Goal: Information Seeking & Learning: Learn about a topic

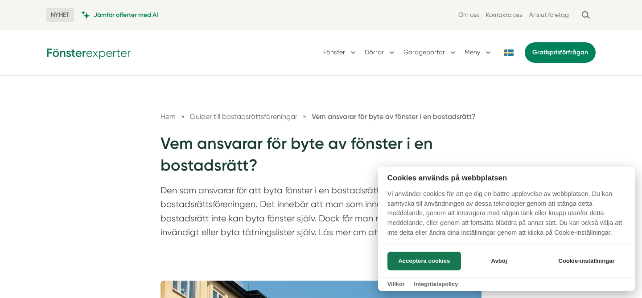
scroll to position [580, 0]
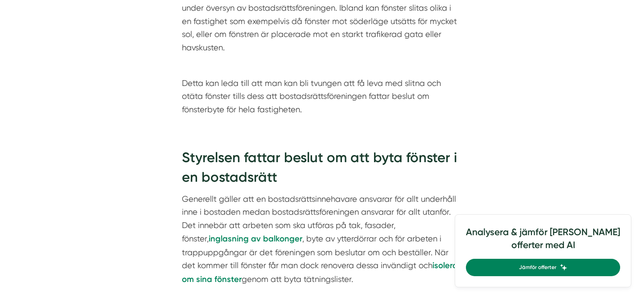
scroll to position [579, 0]
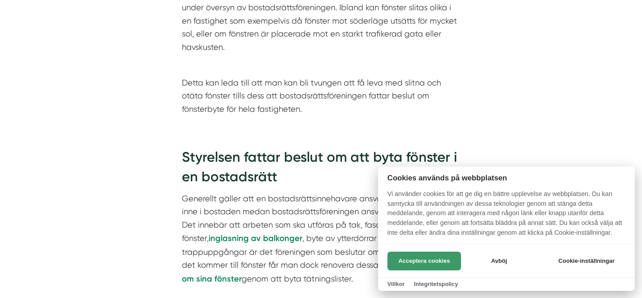
click at [427, 262] on button "Acceptera cookies" at bounding box center [424, 261] width 74 height 19
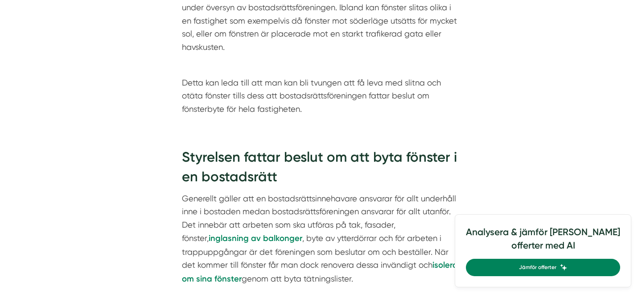
click at [363, 175] on h2 "Styrelsen fattar beslut om att byta fönster i en bostadsrätt" at bounding box center [321, 170] width 278 height 45
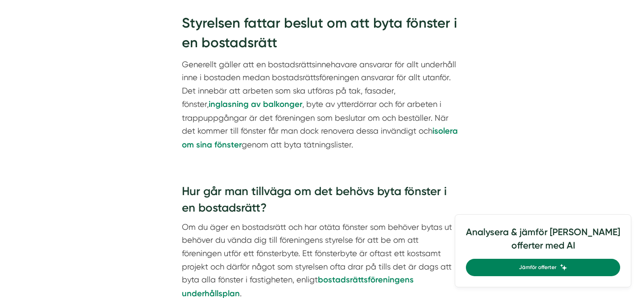
scroll to position [711, 0]
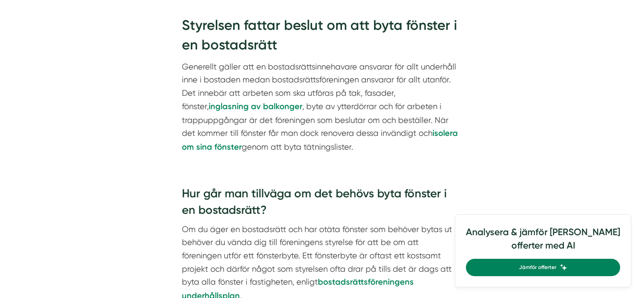
click at [346, 90] on p "Generellt gäller att en bostadsrättsinnehavare ansvarar för allt underhåll inne…" at bounding box center [321, 107] width 278 height 94
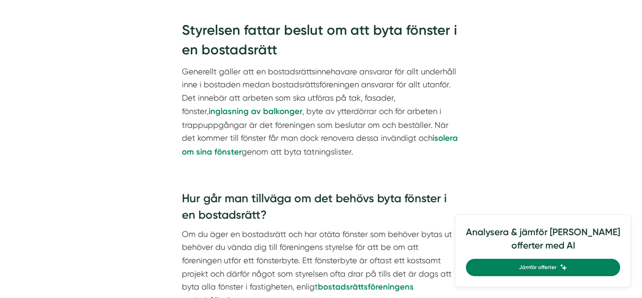
scroll to position [712, 0]
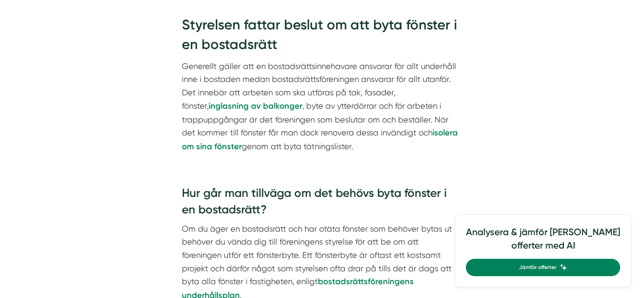
click at [363, 91] on p "Generellt gäller att en bostadsrättsinnehavare ansvarar för allt underhåll inne…" at bounding box center [321, 107] width 278 height 94
click at [425, 120] on p "Generellt gäller att en bostadsrättsinnehavare ansvarar för allt underhåll inne…" at bounding box center [321, 107] width 278 height 94
click at [438, 120] on p "Generellt gäller att en bostadsrättsinnehavare ansvarar för allt underhåll inne…" at bounding box center [321, 107] width 278 height 94
